Goal: Information Seeking & Learning: Learn about a topic

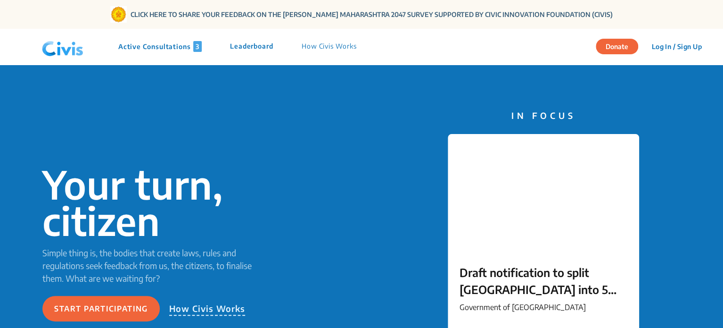
click at [158, 43] on p "Active Consultations 3" at bounding box center [159, 46] width 83 height 11
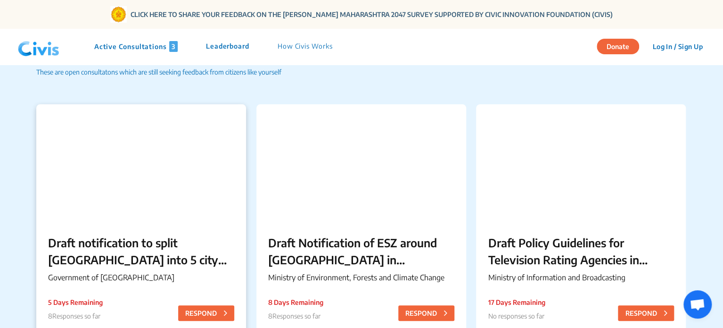
scroll to position [56, 0]
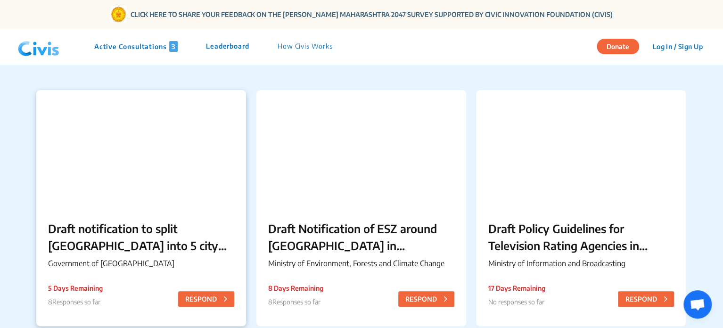
click at [150, 232] on p "Draft notification to split [GEOGRAPHIC_DATA] into 5 city corporations/[GEOGRAP…" at bounding box center [141, 237] width 186 height 34
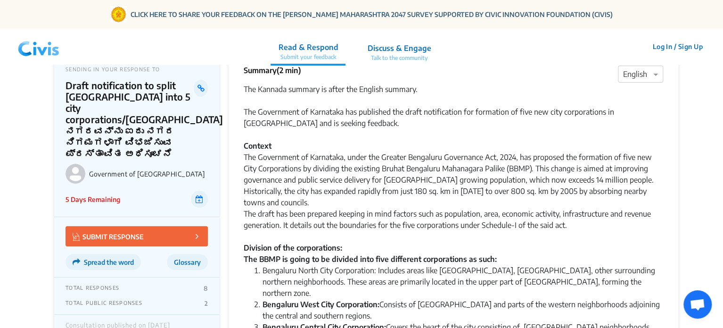
scroll to position [20, 0]
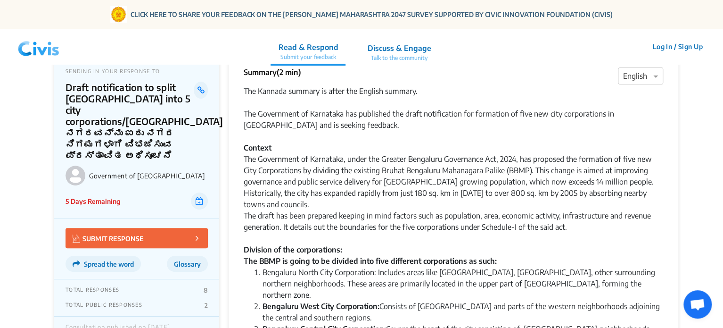
drag, startPoint x: 376, startPoint y: 127, endPoint x: 243, endPoint y: 112, distance: 133.9
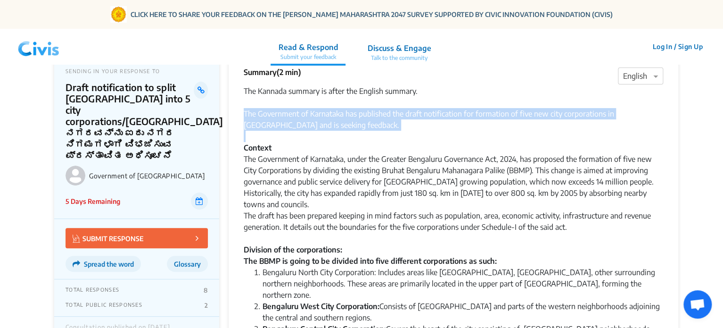
drag, startPoint x: 243, startPoint y: 112, endPoint x: 388, endPoint y: 138, distance: 146.6
copy div "The Government of Karnataka has published the draft notification for formation …"
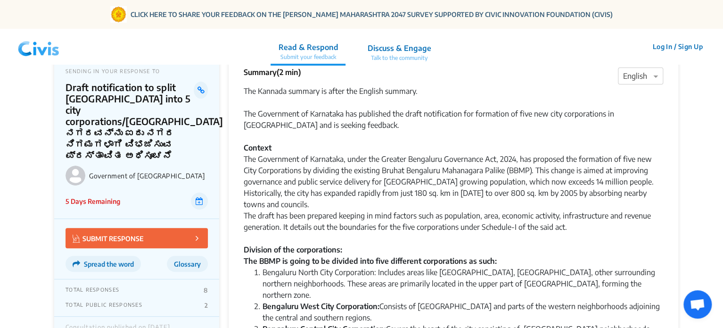
click at [405, 184] on div "The Government of Karnataka, under the Greater Bengaluru Governance Act, 2024, …" at bounding box center [454, 209] width 420 height 113
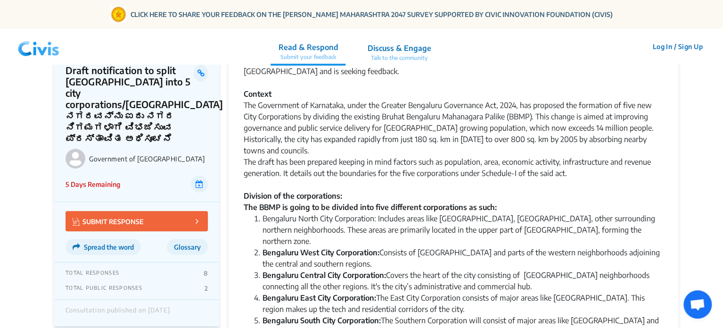
scroll to position [73, 0]
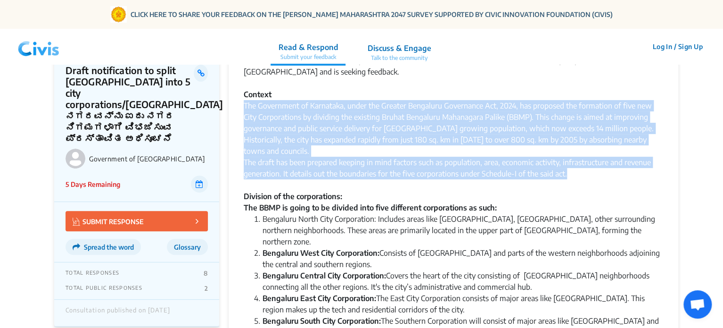
drag, startPoint x: 577, startPoint y: 175, endPoint x: 241, endPoint y: 107, distance: 342.6
copy div "The Government of Karnataka, under the Greater Bengaluru Governance Act, 2024, …"
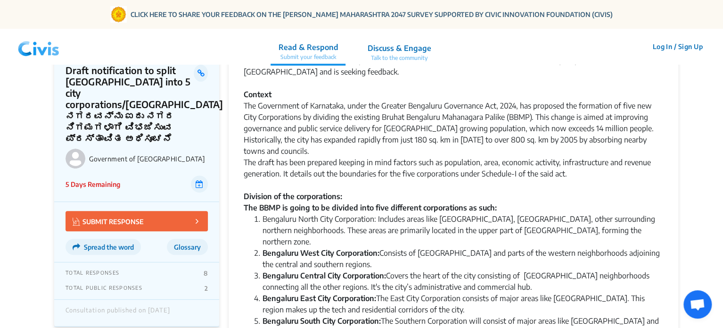
click at [325, 183] on div "The Government of Karnataka, under the Greater Bengaluru Governance Act, 2024, …" at bounding box center [454, 156] width 420 height 113
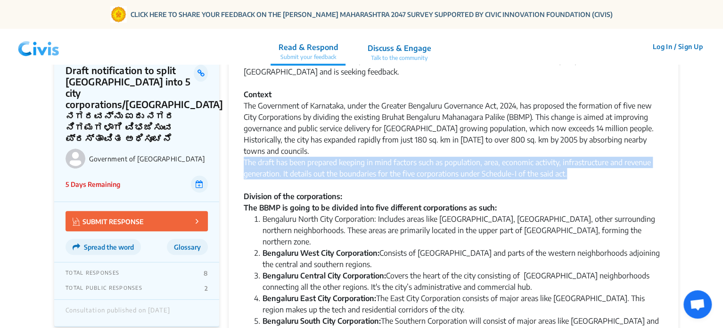
drag, startPoint x: 578, startPoint y: 172, endPoint x: 244, endPoint y: 164, distance: 334.5
click at [244, 164] on div "The Government of Karnataka, under the Greater Bengaluru Governance Act, 2024, …" at bounding box center [454, 156] width 420 height 113
copy div "The draft has been prepared keeping in mind factors such as population, area, e…"
